Goal: Find contact information: Find contact information

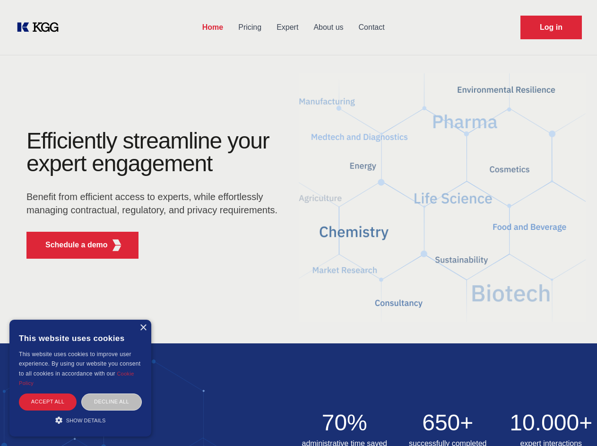
click at [298, 223] on div "Efficiently streamline your expert engagement Benefit from efficient access to …" at bounding box center [154, 198] width 287 height 137
click at [71, 245] on p "Schedule a demo" at bounding box center [76, 244] width 62 height 11
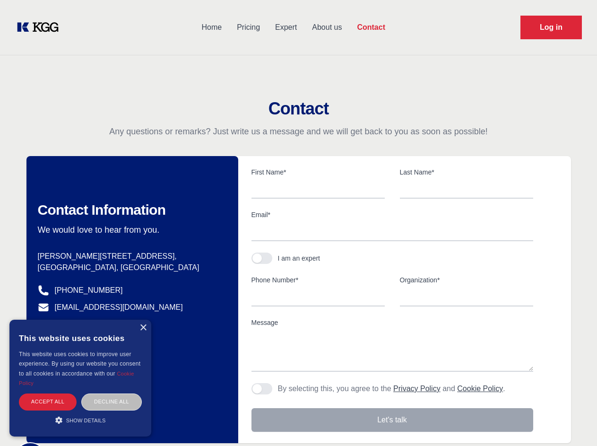
click at [143, 328] on div "× This website uses cookies This website uses cookies to improve user experienc…" at bounding box center [80, 378] width 142 height 117
click at [48, 401] on div "Accept all" at bounding box center [48, 401] width 58 height 17
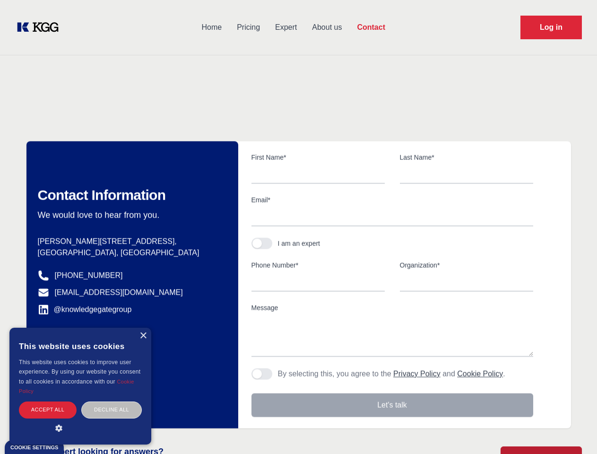
click at [112, 401] on div "Contact Information We would love to hear from you. Postal address [PERSON_NAME…" at bounding box center [132, 284] width 212 height 287
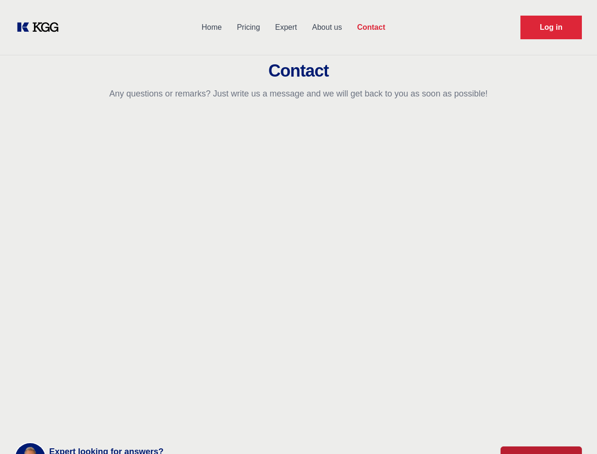
click at [80, 420] on main "Contact Any questions or remarks? Just write us a message and we will get back …" at bounding box center [298, 246] width 597 height 492
